Goal: Task Accomplishment & Management: Manage account settings

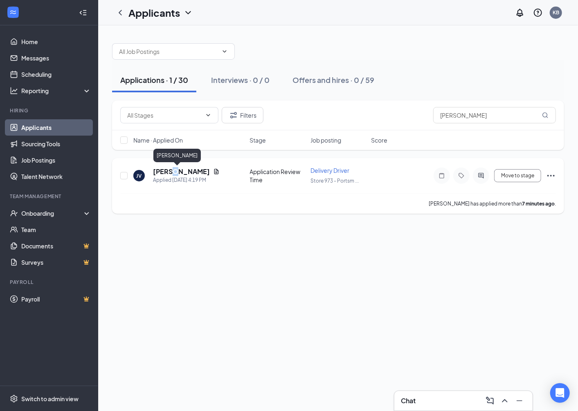
click at [170, 169] on h5 "[PERSON_NAME]" at bounding box center [181, 171] width 57 height 9
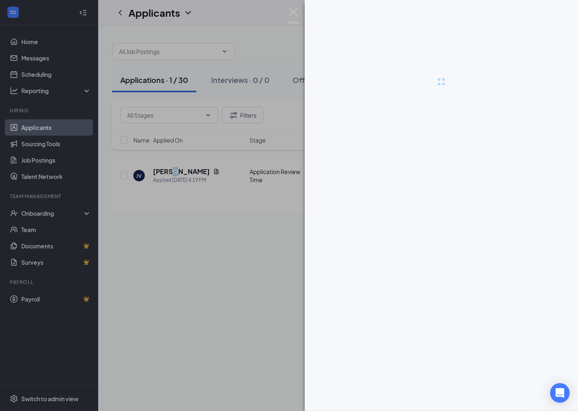
click at [170, 169] on div at bounding box center [289, 205] width 578 height 411
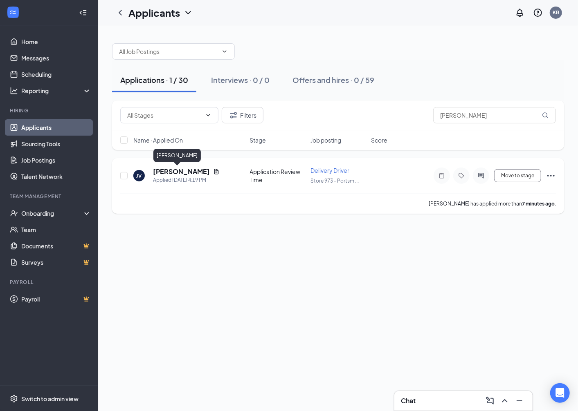
click at [169, 168] on h5 "[PERSON_NAME]" at bounding box center [181, 171] width 57 height 9
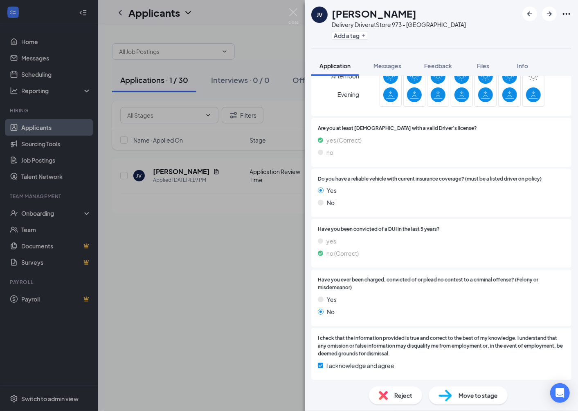
scroll to position [358, 0]
click at [526, 60] on button "Info" at bounding box center [522, 66] width 33 height 20
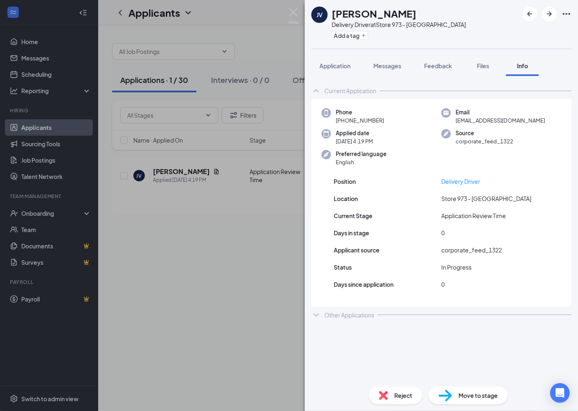
click at [358, 319] on div "Other Applications" at bounding box center [441, 315] width 260 height 16
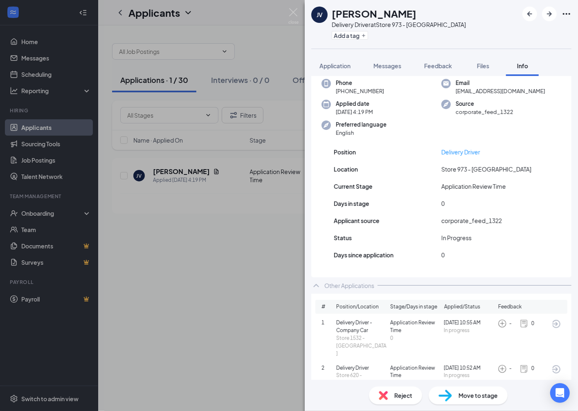
scroll to position [30, 0]
drag, startPoint x: 454, startPoint y: 350, endPoint x: 479, endPoint y: 349, distance: 25.4
click at [479, 364] on span "[DATE] 10:52 AM" at bounding box center [469, 368] width 51 height 8
drag, startPoint x: 479, startPoint y: 349, endPoint x: 477, endPoint y: 366, distance: 16.5
click at [477, 366] on div "2 Delivery Driver Store 620 - Churchland Application Review Time 0 Today 10:52 …" at bounding box center [441, 375] width 240 height 23
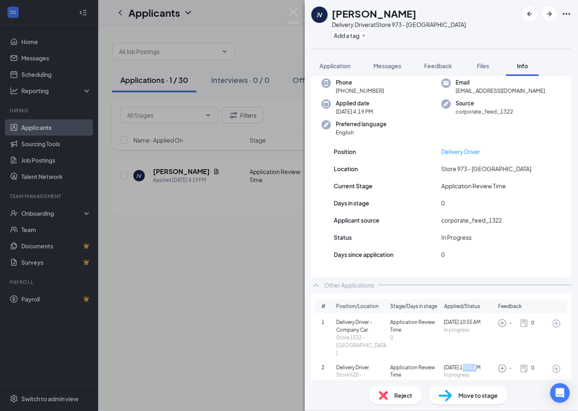
drag, startPoint x: 461, startPoint y: 352, endPoint x: 475, endPoint y: 350, distance: 14.9
click at [475, 364] on span "[DATE] 10:52 AM" at bounding box center [469, 368] width 51 height 8
drag, startPoint x: 475, startPoint y: 350, endPoint x: 455, endPoint y: 339, distance: 23.0
click at [455, 339] on div "1 Delivery Driver - Company Car Store 1532 - Suffolk Application Review Time 0 …" at bounding box center [441, 338] width 240 height 38
drag, startPoint x: 457, startPoint y: 322, endPoint x: 477, endPoint y: 321, distance: 20.5
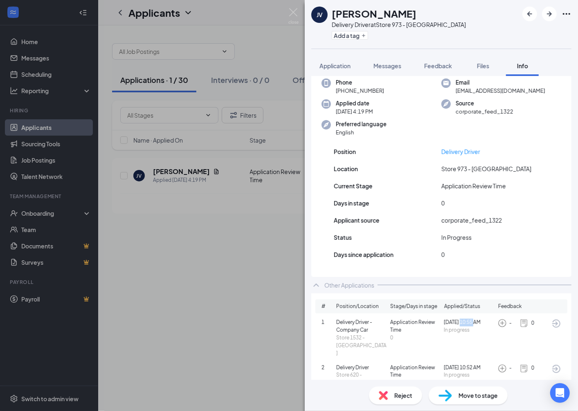
click at [477, 321] on span "[DATE] 10:55 AM" at bounding box center [469, 323] width 51 height 8
drag, startPoint x: 477, startPoint y: 321, endPoint x: 477, endPoint y: 367, distance: 45.8
click at [477, 367] on div "2 Delivery Driver Store 620 - Churchland Application Review Time 0 Today 10:52 …" at bounding box center [441, 375] width 240 height 23
click at [334, 65] on span "Application" at bounding box center [334, 65] width 31 height 7
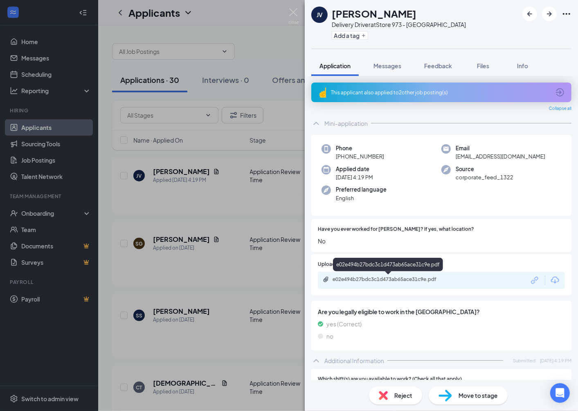
click at [394, 280] on div "e02e494b27bdc3c1d473ab65ace31c9e.pdf" at bounding box center [389, 279] width 114 height 7
drag, startPoint x: 195, startPoint y: 153, endPoint x: 226, endPoint y: 183, distance: 43.1
click at [198, 152] on div "JV [PERSON_NAME] Delivery Driver at Store 973 - [GEOGRAPHIC_DATA] Add a tag App…" at bounding box center [289, 205] width 578 height 411
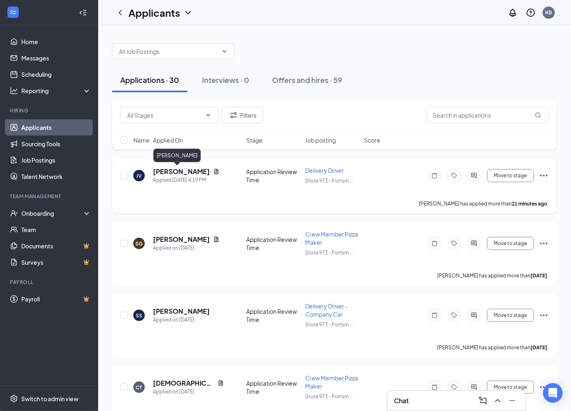
click at [173, 170] on h5 "[PERSON_NAME]" at bounding box center [181, 171] width 57 height 9
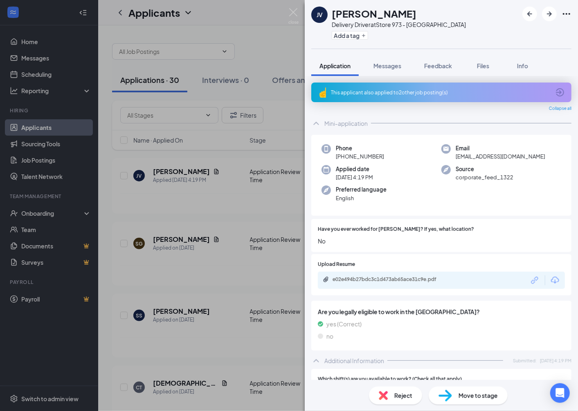
click at [182, 90] on div "JV [PERSON_NAME] Delivery Driver at Store 973 - [GEOGRAPHIC_DATA] Add a tag App…" at bounding box center [289, 205] width 578 height 411
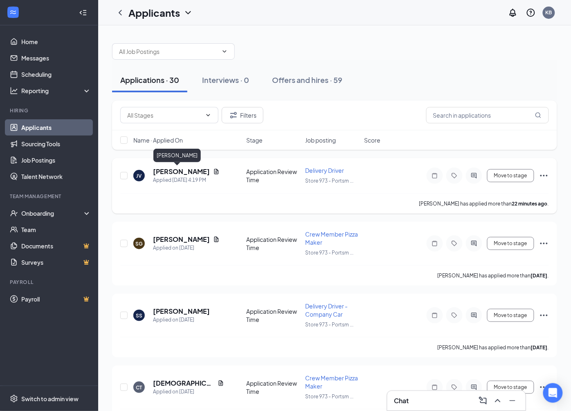
click at [179, 169] on h5 "[PERSON_NAME]" at bounding box center [181, 171] width 57 height 9
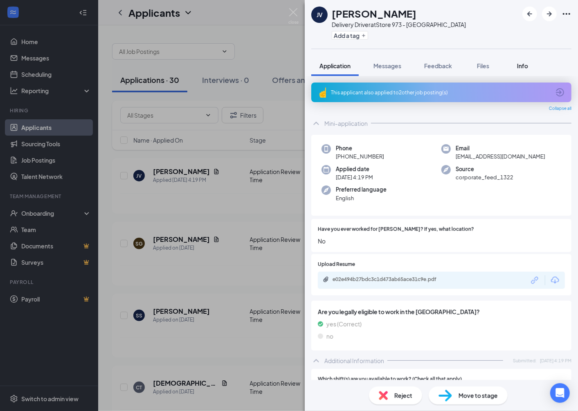
click at [518, 65] on span "Info" at bounding box center [522, 65] width 11 height 7
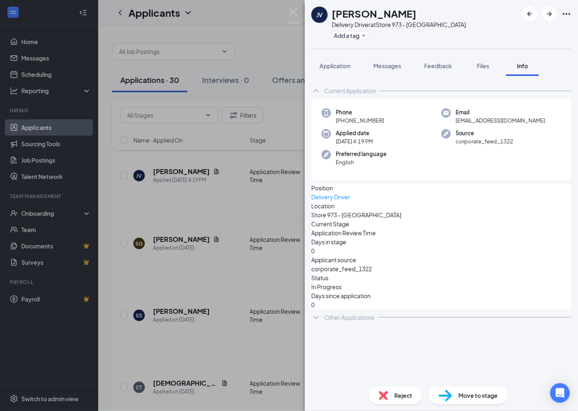
click at [348, 314] on div "Other Applications" at bounding box center [349, 318] width 50 height 8
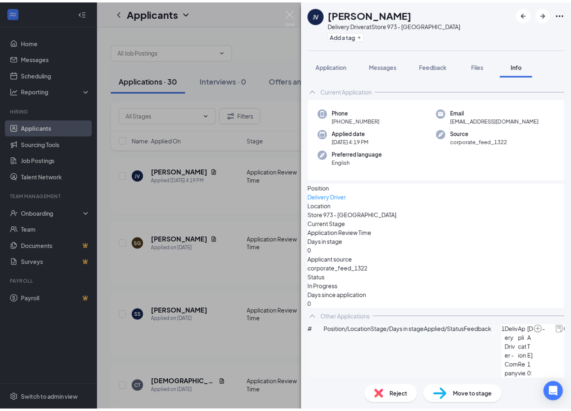
scroll to position [30, 0]
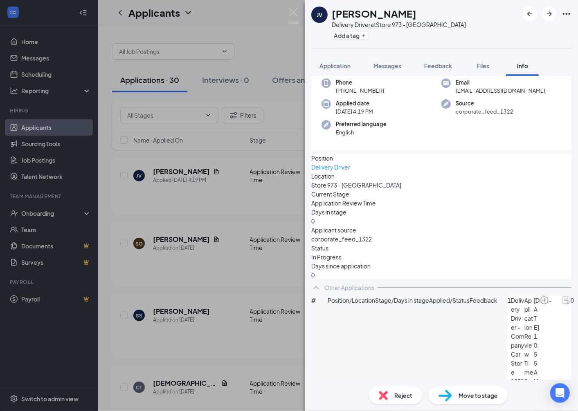
click at [221, 236] on div "JV [PERSON_NAME] Delivery Driver at Store 973 - [GEOGRAPHIC_DATA] Add a tag App…" at bounding box center [289, 205] width 578 height 411
